Goal: Information Seeking & Learning: Compare options

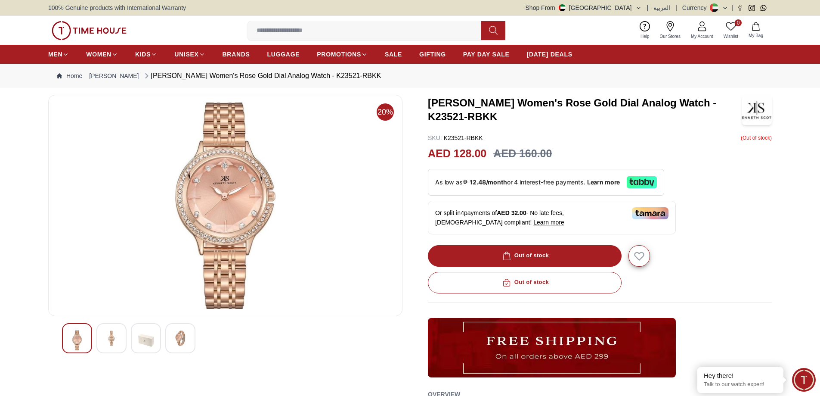
click at [98, 30] on img at bounding box center [89, 30] width 75 height 19
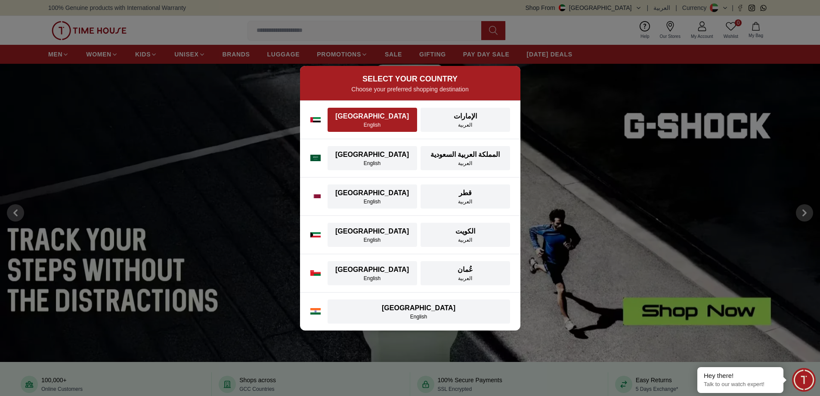
click at [381, 114] on div "[GEOGRAPHIC_DATA]" at bounding box center [372, 116] width 79 height 10
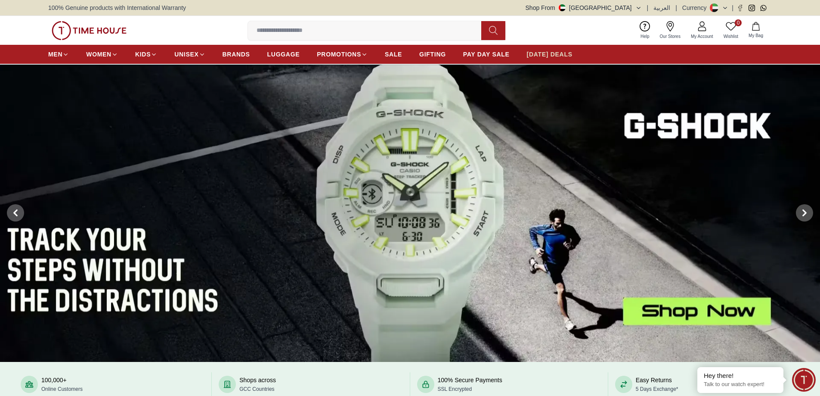
click at [543, 50] on span "[DATE] DEALS" at bounding box center [550, 54] width 46 height 9
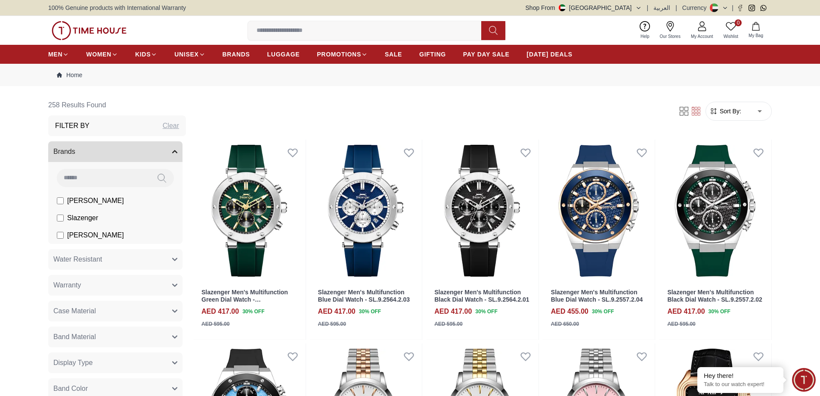
click at [729, 106] on form "Sort By: ​ ****** ​" at bounding box center [739, 111] width 66 height 19
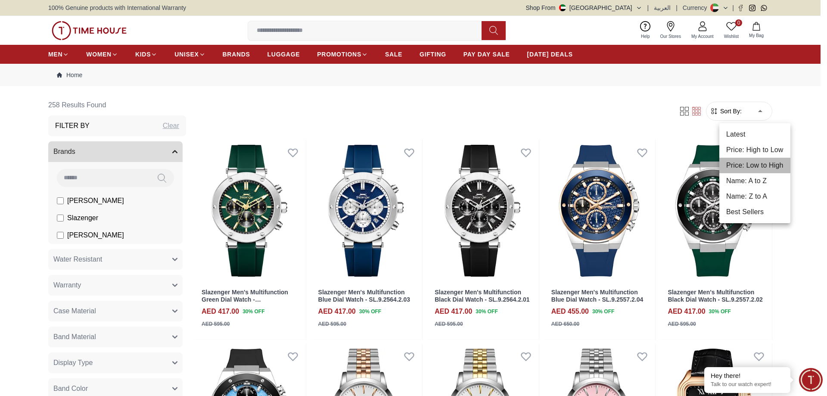
click at [752, 168] on li "Price: Low to High" at bounding box center [754, 166] width 71 height 16
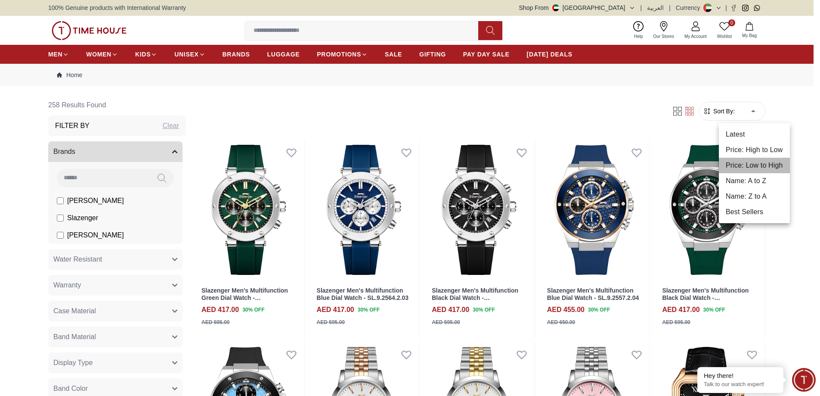
type input "*"
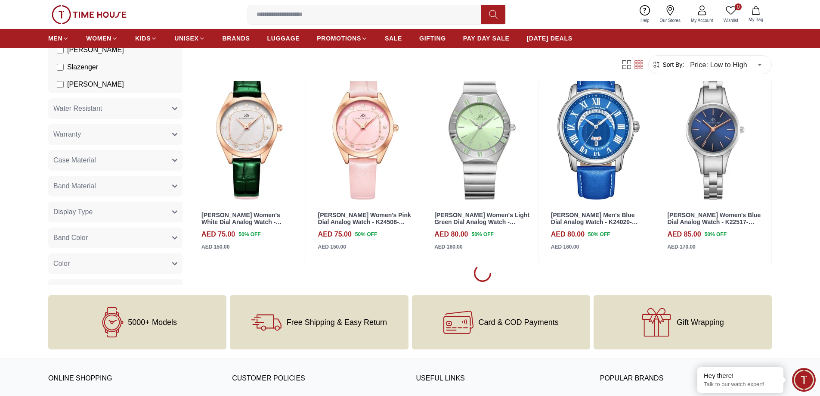
scroll to position [689, 0]
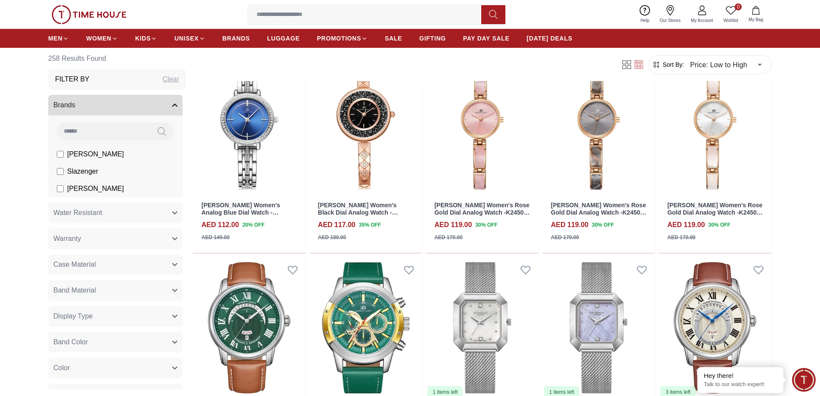
scroll to position [2239, 0]
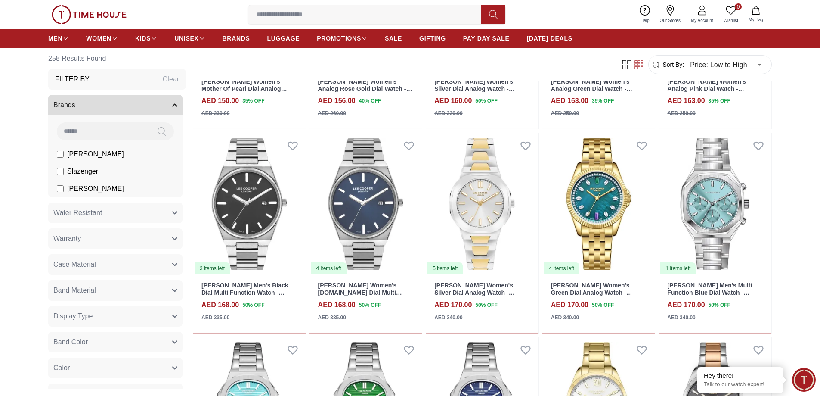
scroll to position [3531, 0]
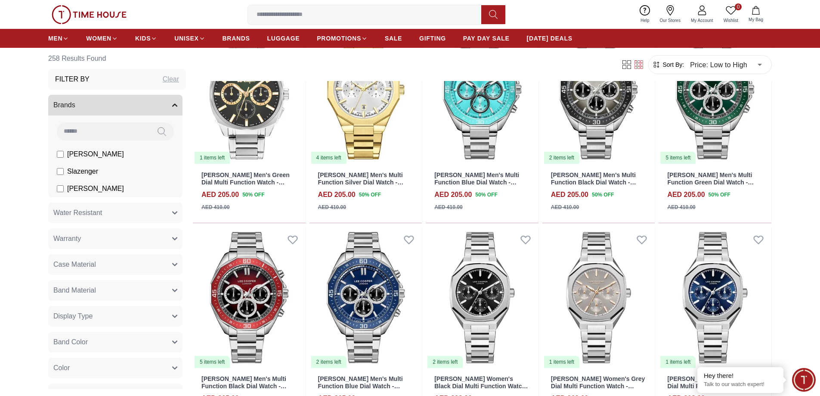
scroll to position [5474, 0]
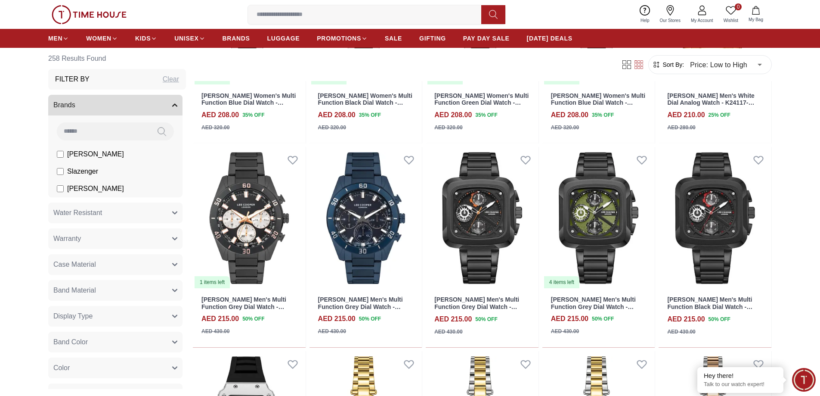
scroll to position [5943, 0]
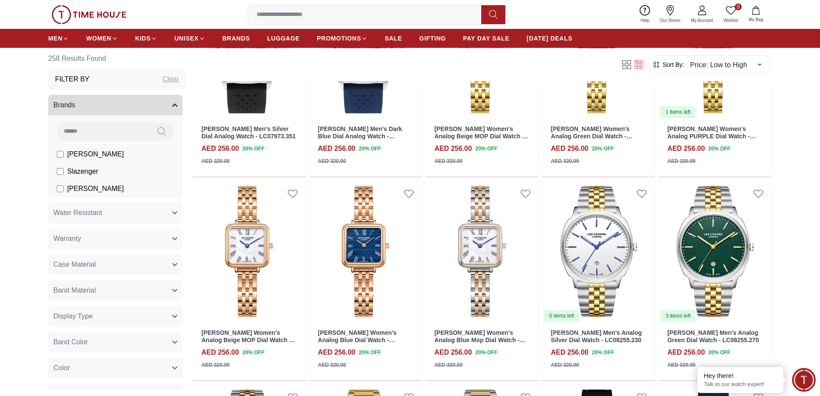
scroll to position [6934, 0]
